Goal: Communication & Community: Answer question/provide support

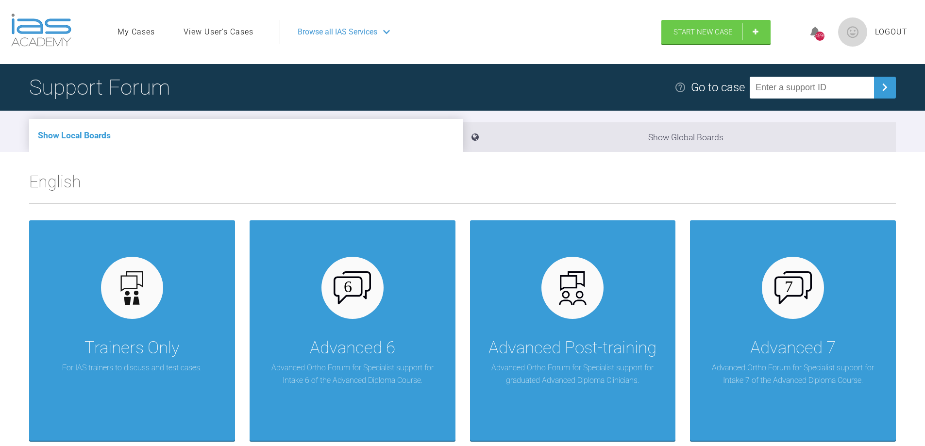
click at [772, 83] on input "text" at bounding box center [812, 88] width 124 height 22
type input "QSUDC9GY"
click at [883, 85] on img at bounding box center [885, 88] width 16 height 16
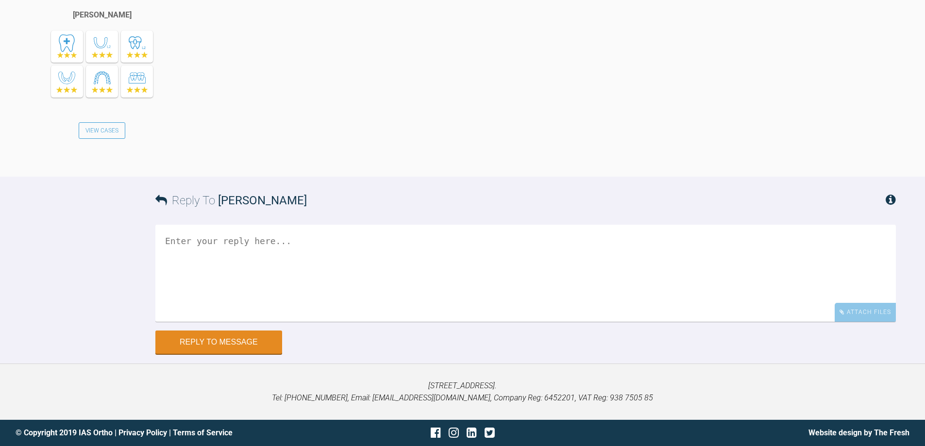
scroll to position [6678, 0]
click at [176, 322] on textarea at bounding box center [525, 273] width 740 height 97
click at [169, 322] on textarea "good afternoon, We have been in touch with the company that supply" at bounding box center [525, 273] width 740 height 97
click at [428, 322] on textarea "Good afternoon, We have been in touch with the company that supply" at bounding box center [525, 273] width 740 height 97
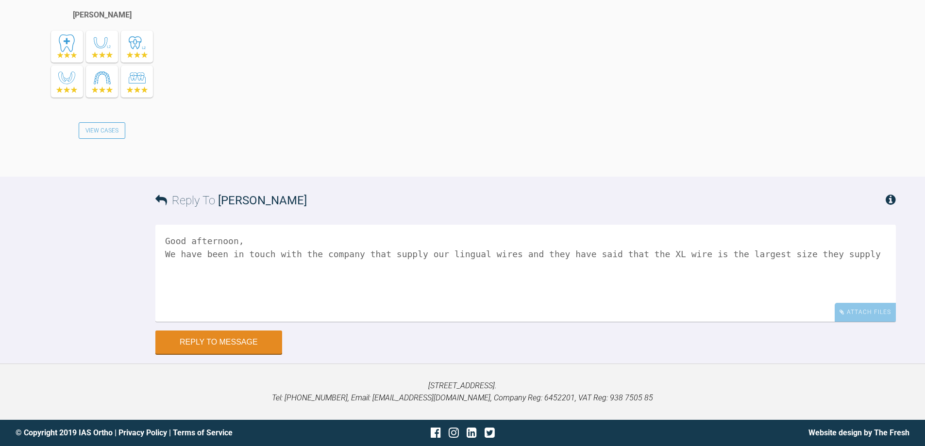
drag, startPoint x: 822, startPoint y: 400, endPoint x: 830, endPoint y: 402, distance: 8.6
click at [823, 322] on textarea "Good afternoon, We have been in touch with the company that supply our lingual …" at bounding box center [525, 273] width 740 height 97
click at [170, 322] on textarea "Good afternoon, We have been in touch with the company that supply our lingual …" at bounding box center [525, 273] width 740 height 97
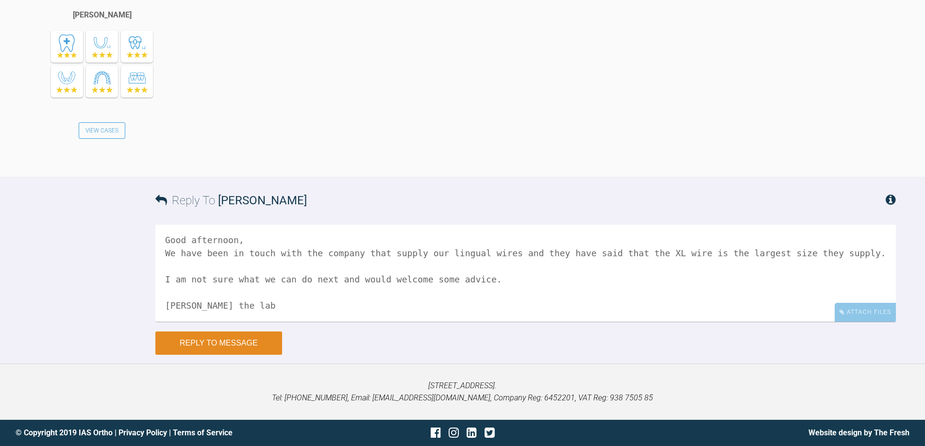
type textarea "Good afternoon, We have been in touch with the company that supply our lingual …"
click at [220, 355] on button "Reply to Message" at bounding box center [218, 343] width 127 height 23
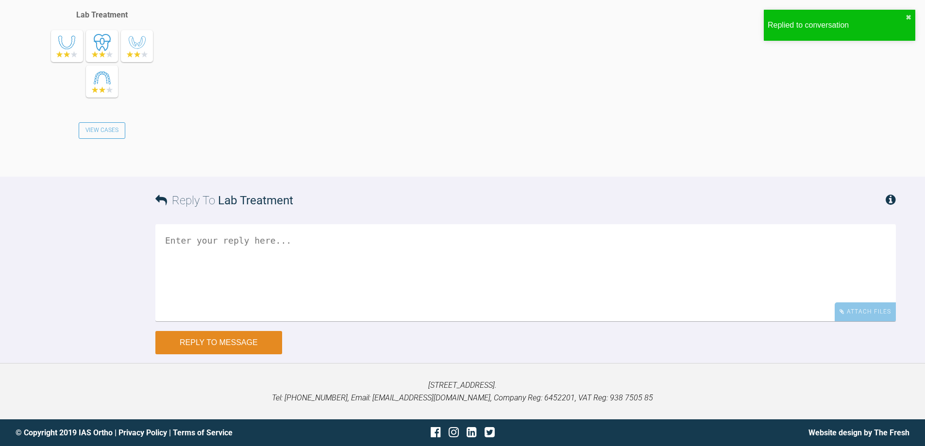
scroll to position [7166, 0]
